Goal: Task Accomplishment & Management: Use online tool/utility

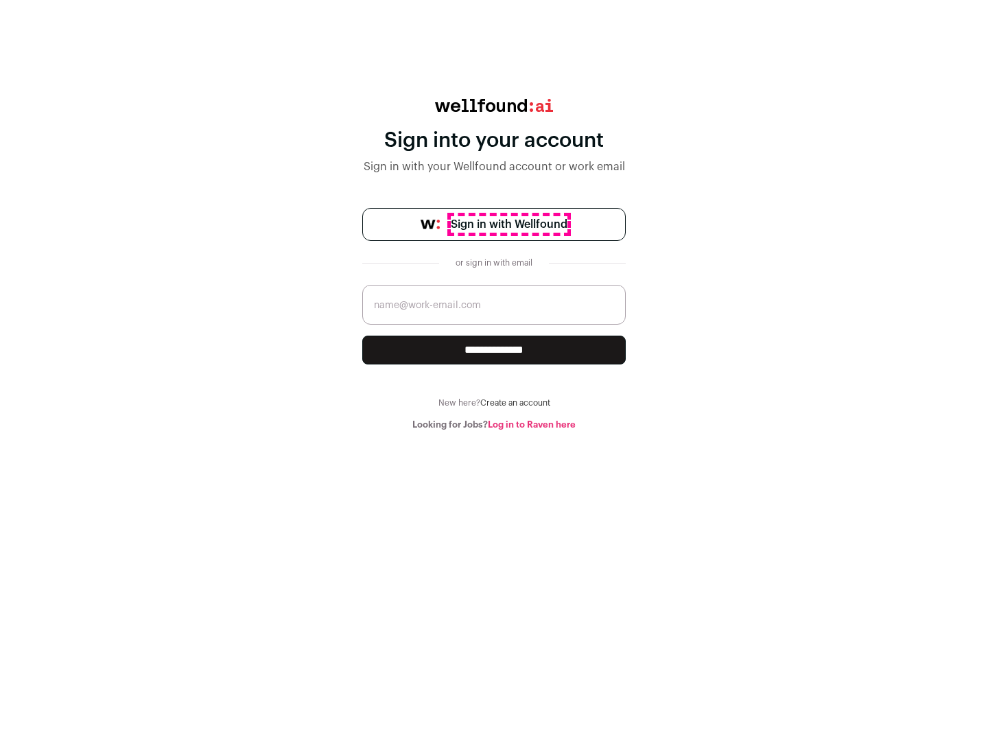
click at [509, 224] on span "Sign in with Wellfound" at bounding box center [509, 224] width 117 height 16
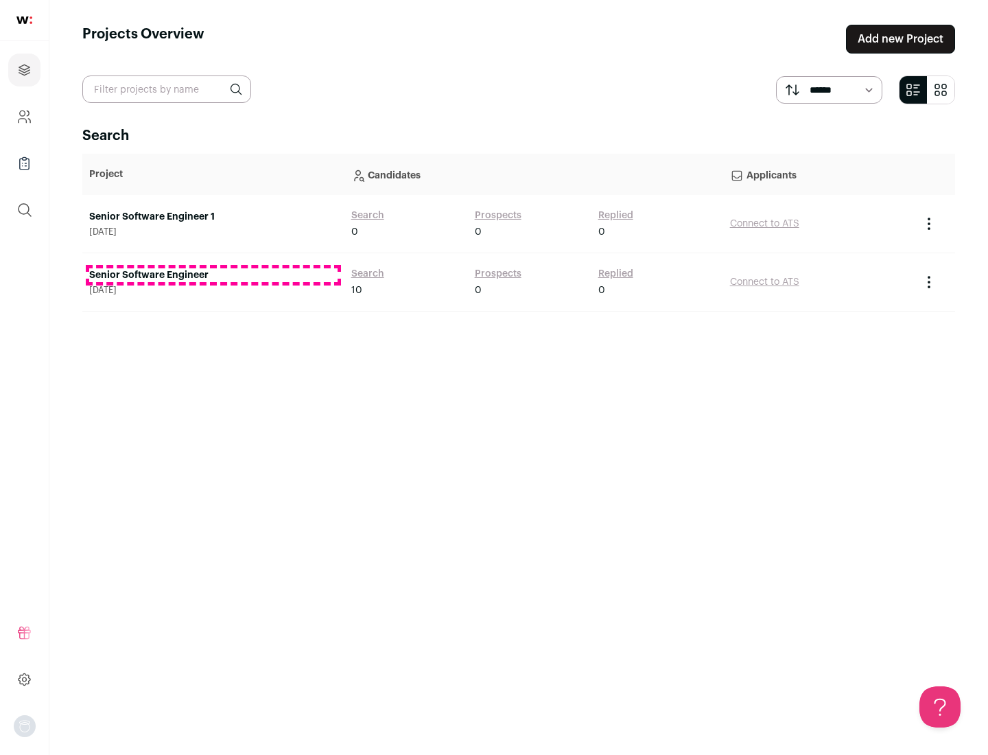
click at [213, 275] on link "Senior Software Engineer" at bounding box center [213, 275] width 248 height 14
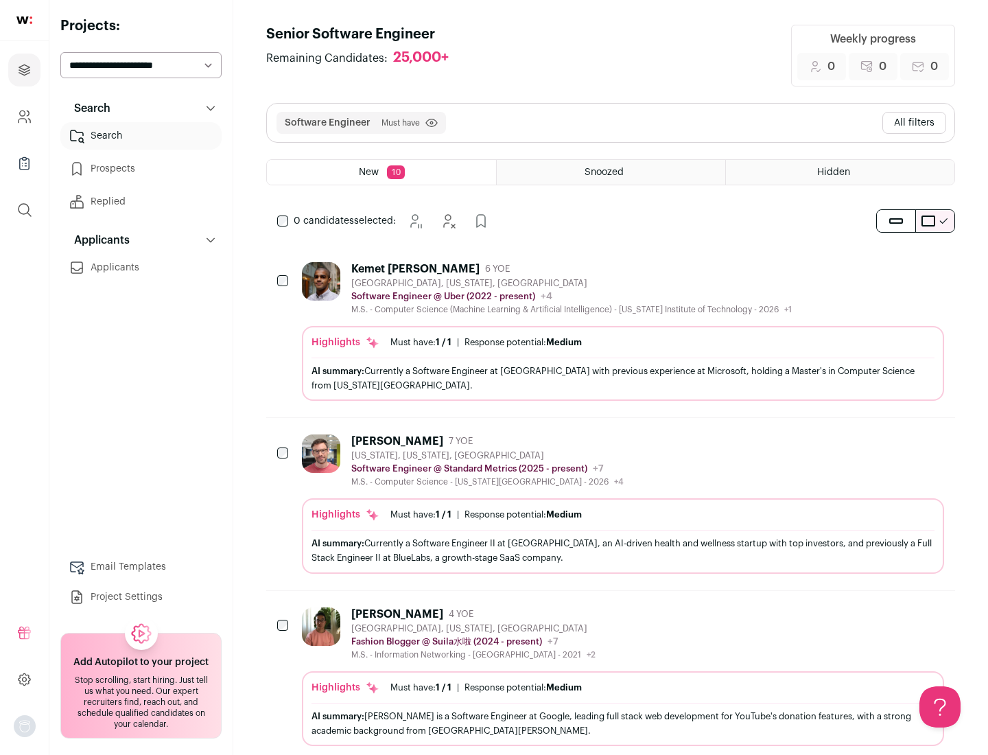
click at [611, 331] on div "Highlights Must have: 1 / 1 How many must haves have been fulfilled? | Response…" at bounding box center [623, 363] width 642 height 75
